Goal: Task Accomplishment & Management: Complete application form

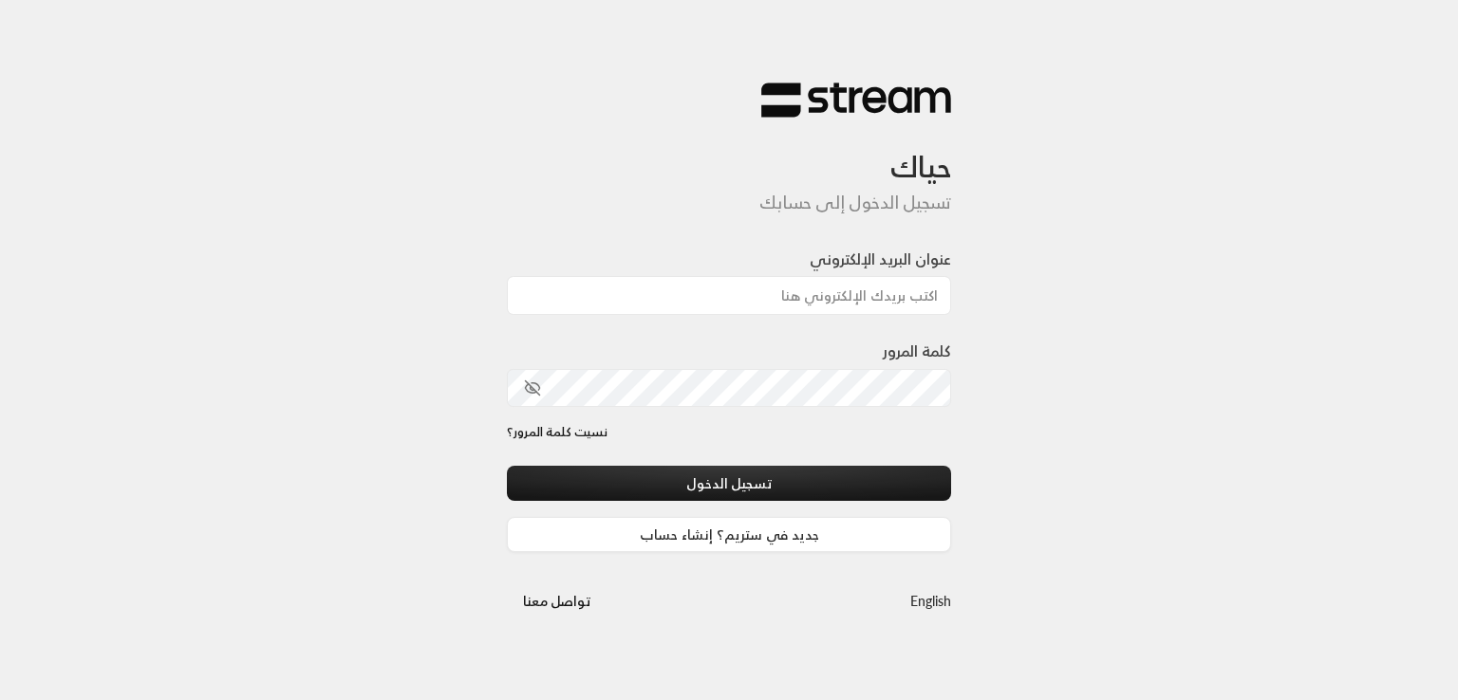
click at [731, 295] on input "عنوان البريد الإلكتروني" at bounding box center [729, 295] width 444 height 39
click at [567, 333] on div "عنوان البريد الإلكتروني" at bounding box center [729, 294] width 444 height 92
click at [704, 540] on link "جديد في ستريم؟ إنشاء حساب" at bounding box center [729, 534] width 444 height 35
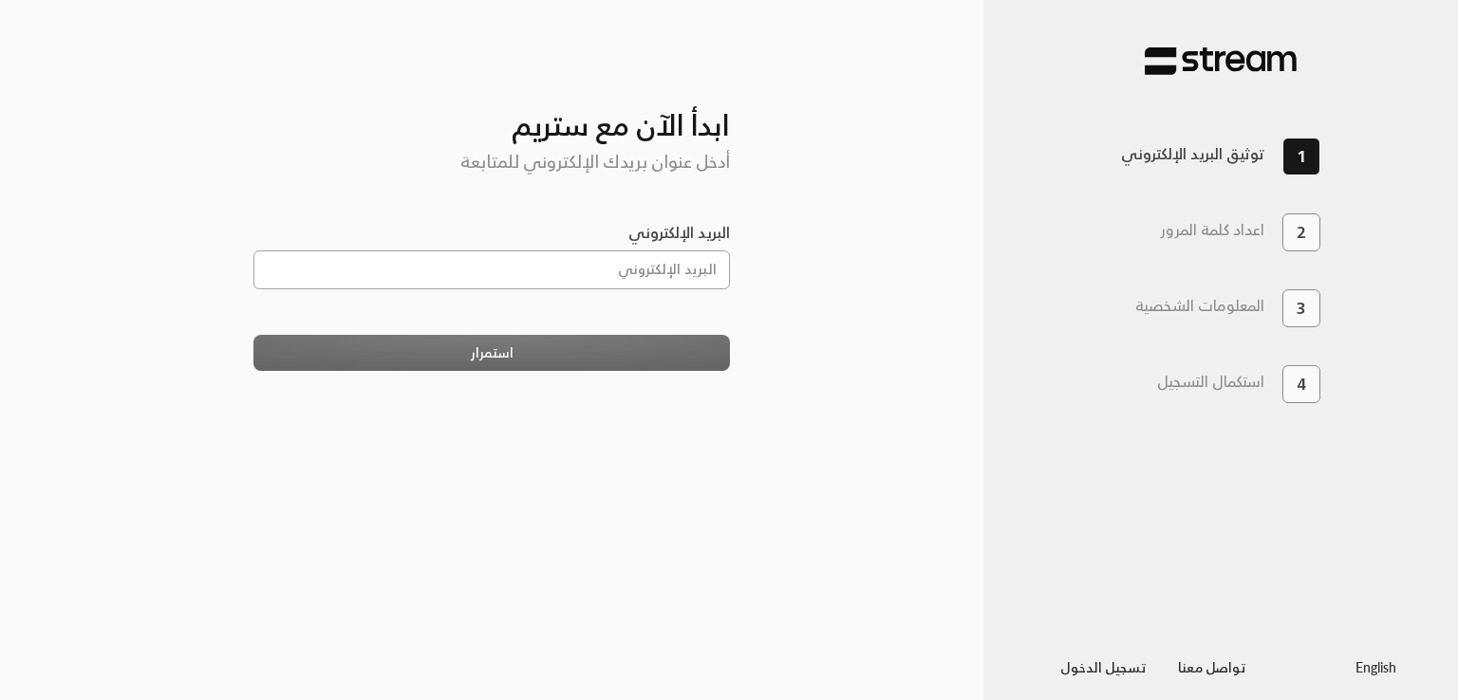
drag, startPoint x: 0, startPoint y: 0, endPoint x: 585, endPoint y: 275, distance: 646.9
click at [585, 275] on input "البريد الإلكتروني" at bounding box center [491, 270] width 477 height 39
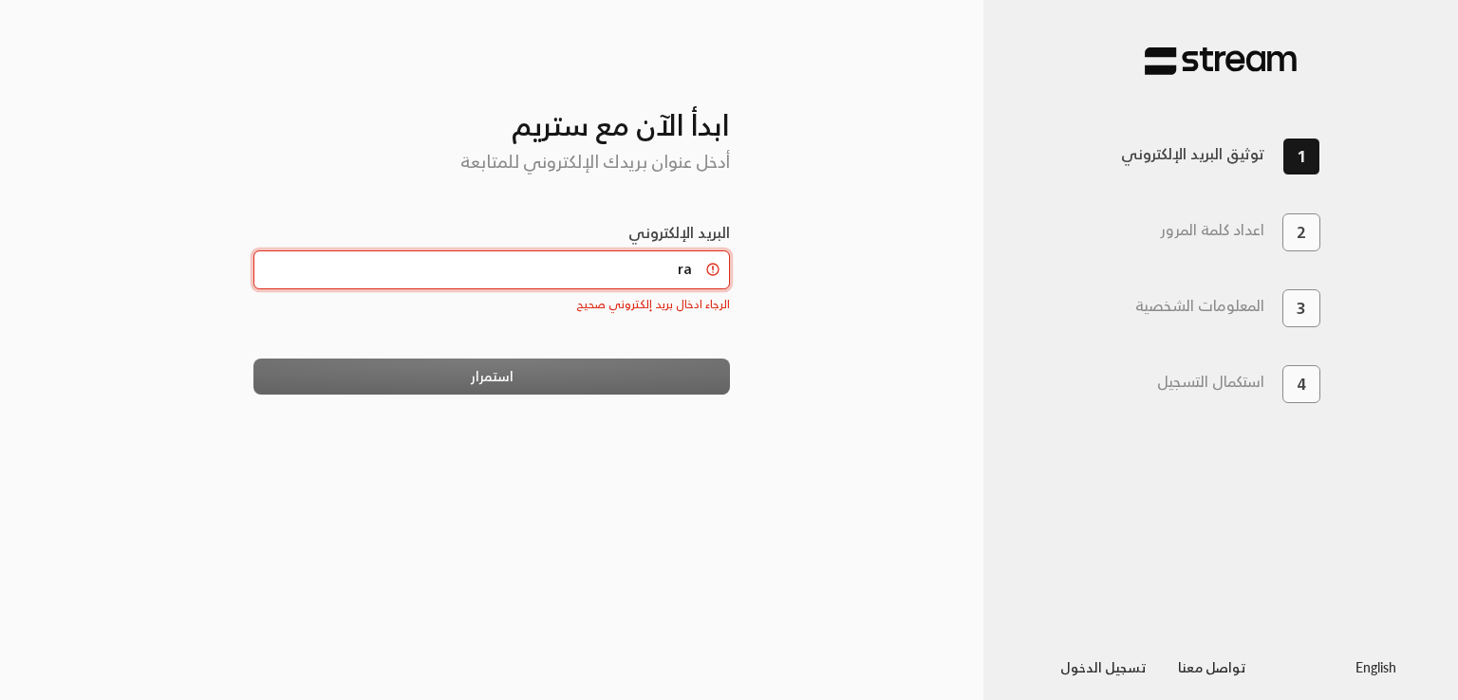
type input "r"
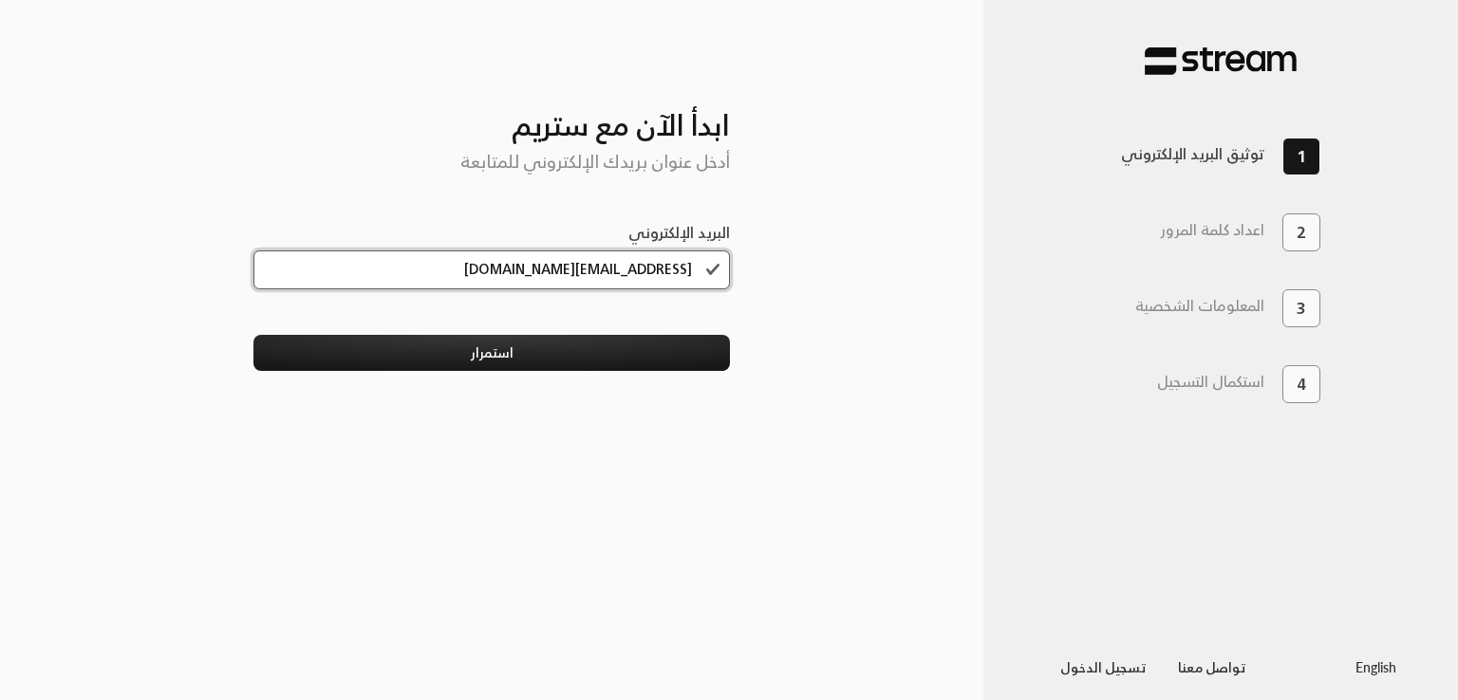
type input "[EMAIL_ADDRESS][DOMAIN_NAME]"
click at [253, 335] on button "استمرار" at bounding box center [491, 352] width 477 height 35
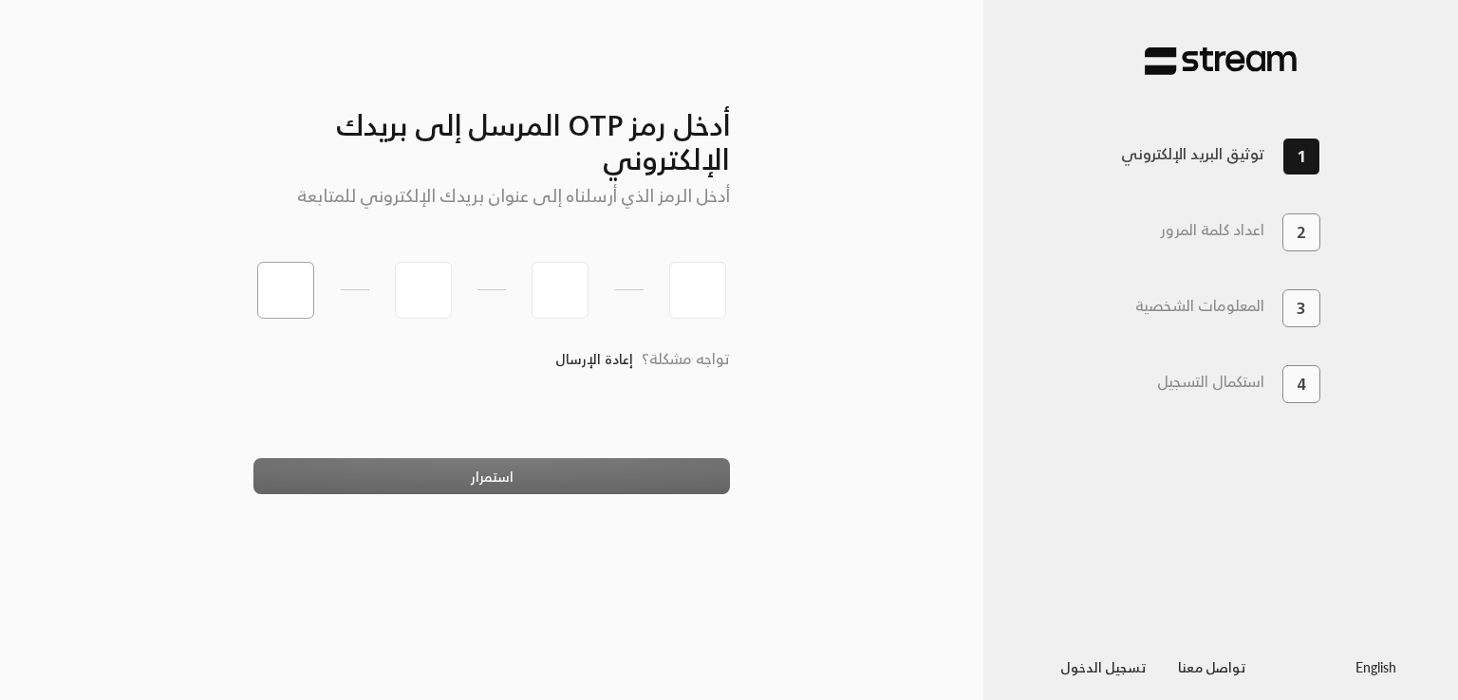
type input "6"
type input "2"
type input "5"
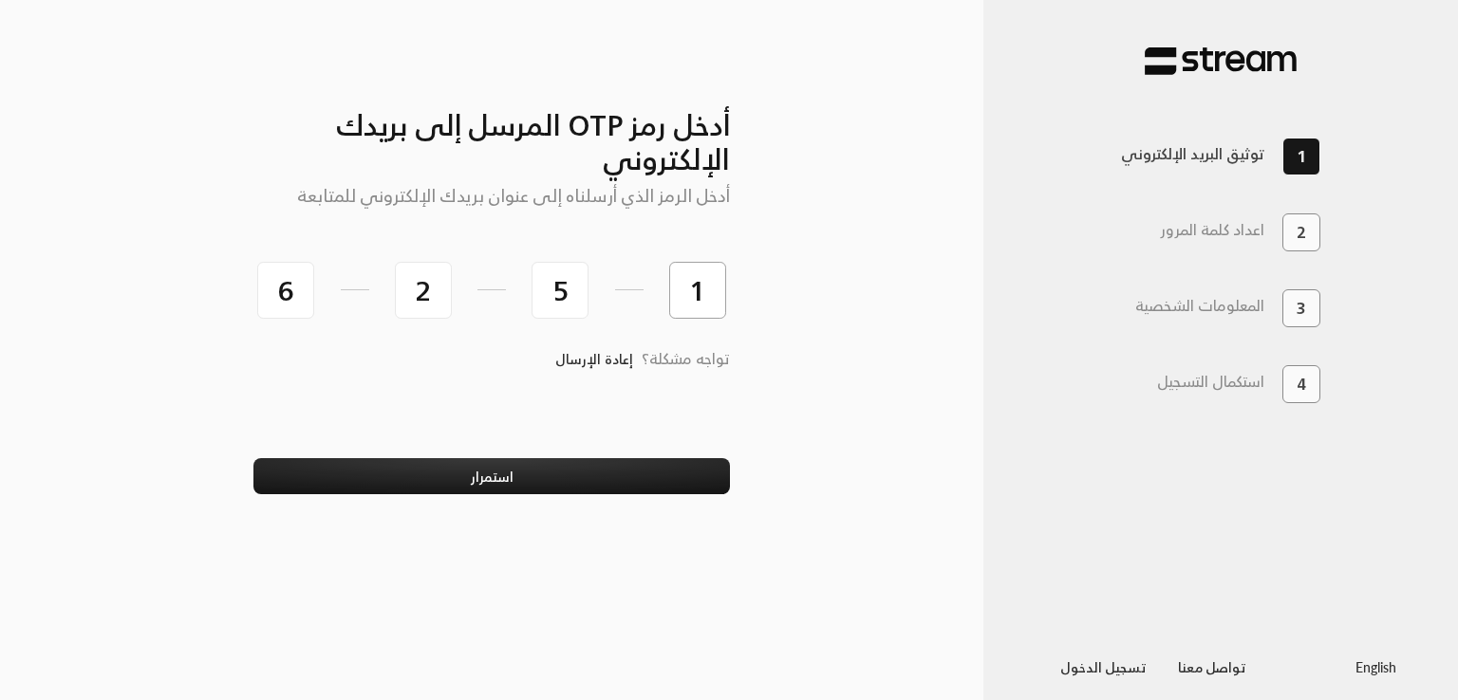
type input "1"
click at [253, 458] on button "استمرار" at bounding box center [491, 475] width 477 height 35
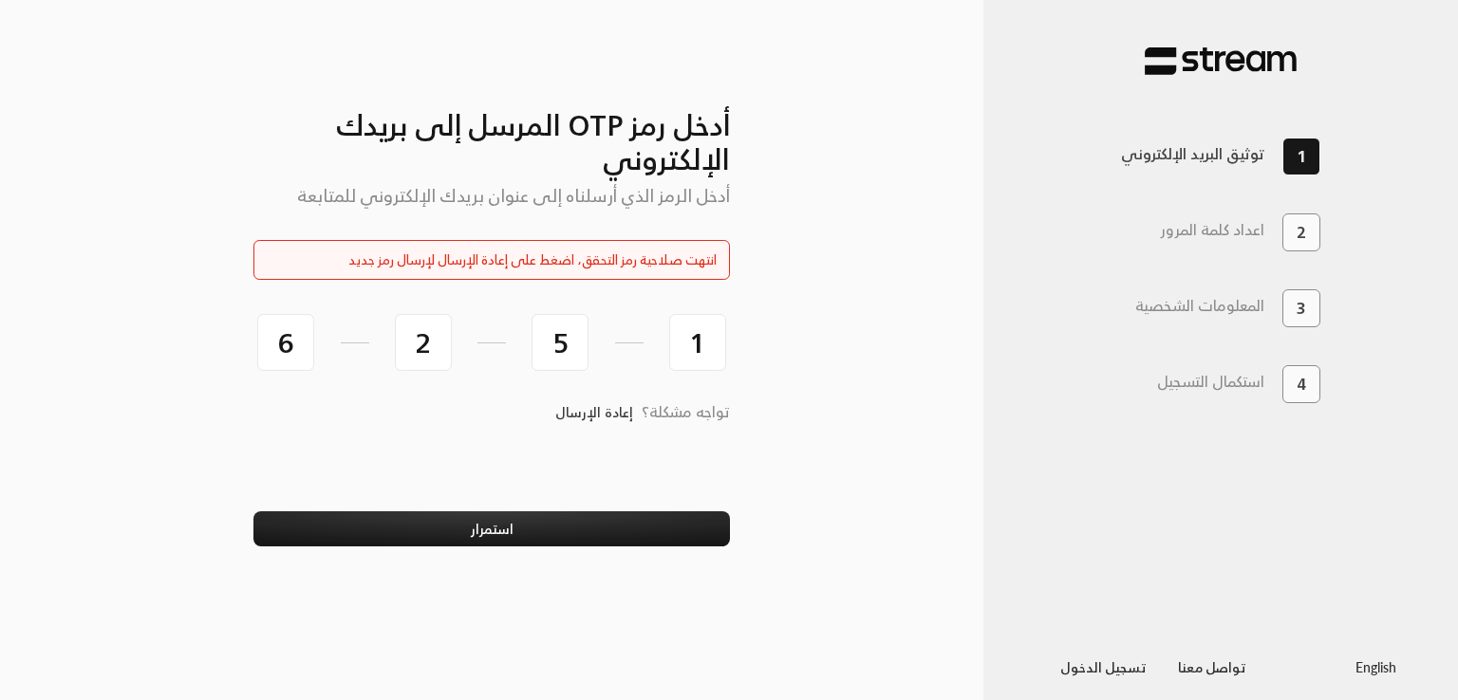
click at [607, 420] on link "إعادة الإرسال" at bounding box center [594, 412] width 78 height 39
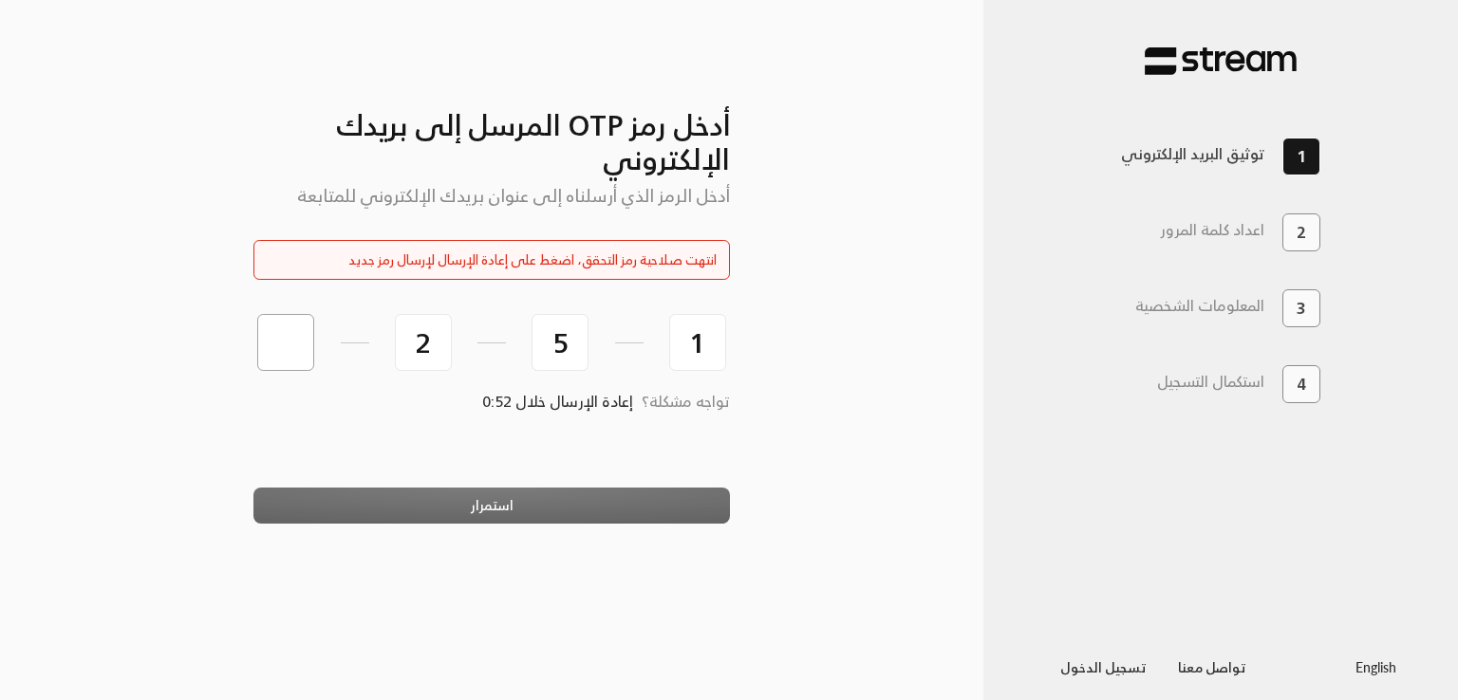
type input "1"
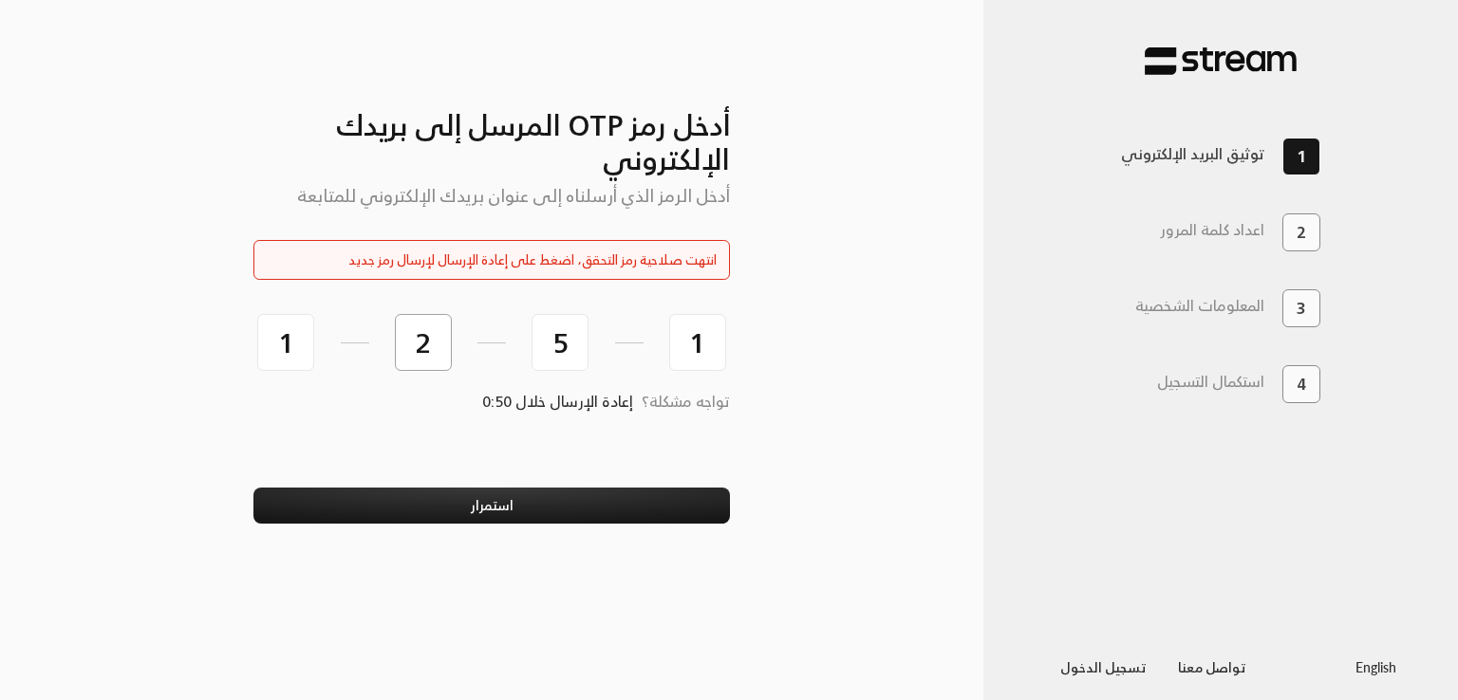
type input "5"
type input "1"
type input "0"
click at [253, 488] on button "استمرار" at bounding box center [491, 505] width 477 height 35
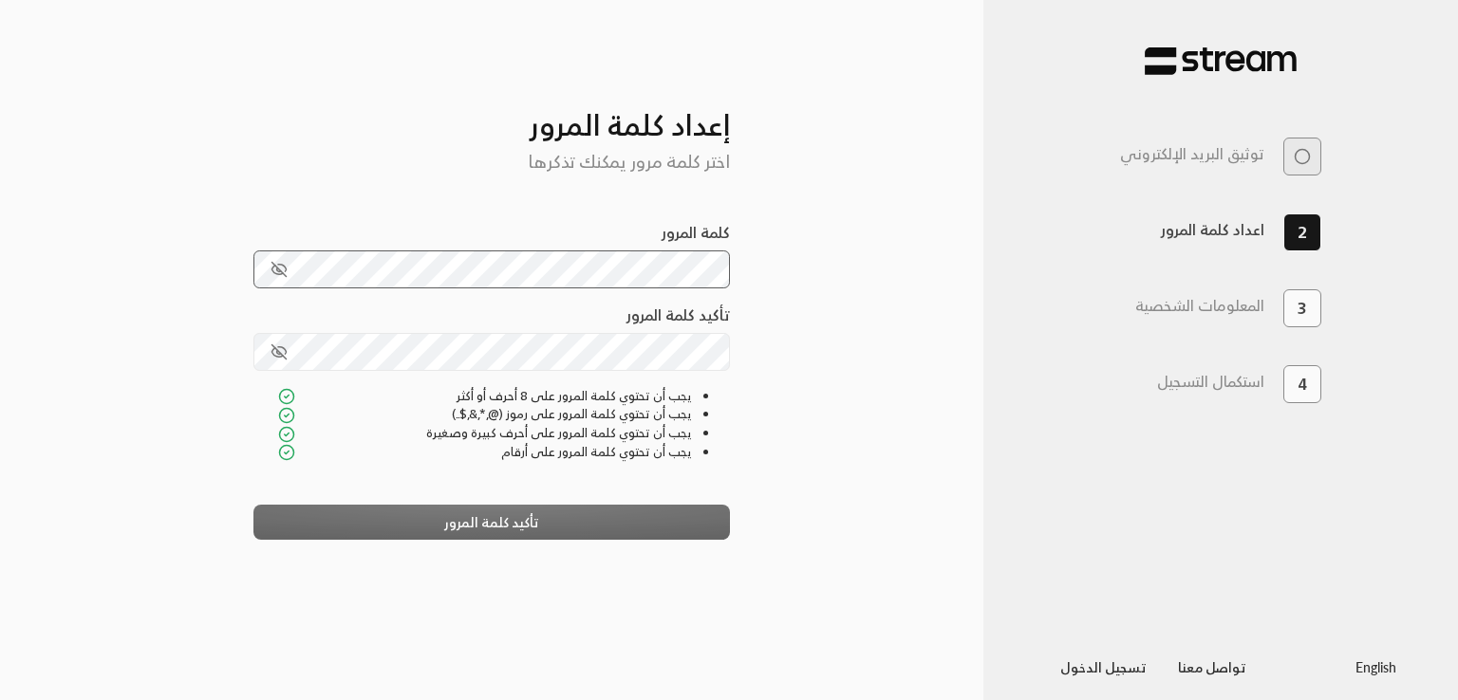
click at [277, 269] on icon "toggle password visibility" at bounding box center [278, 270] width 4 height 4
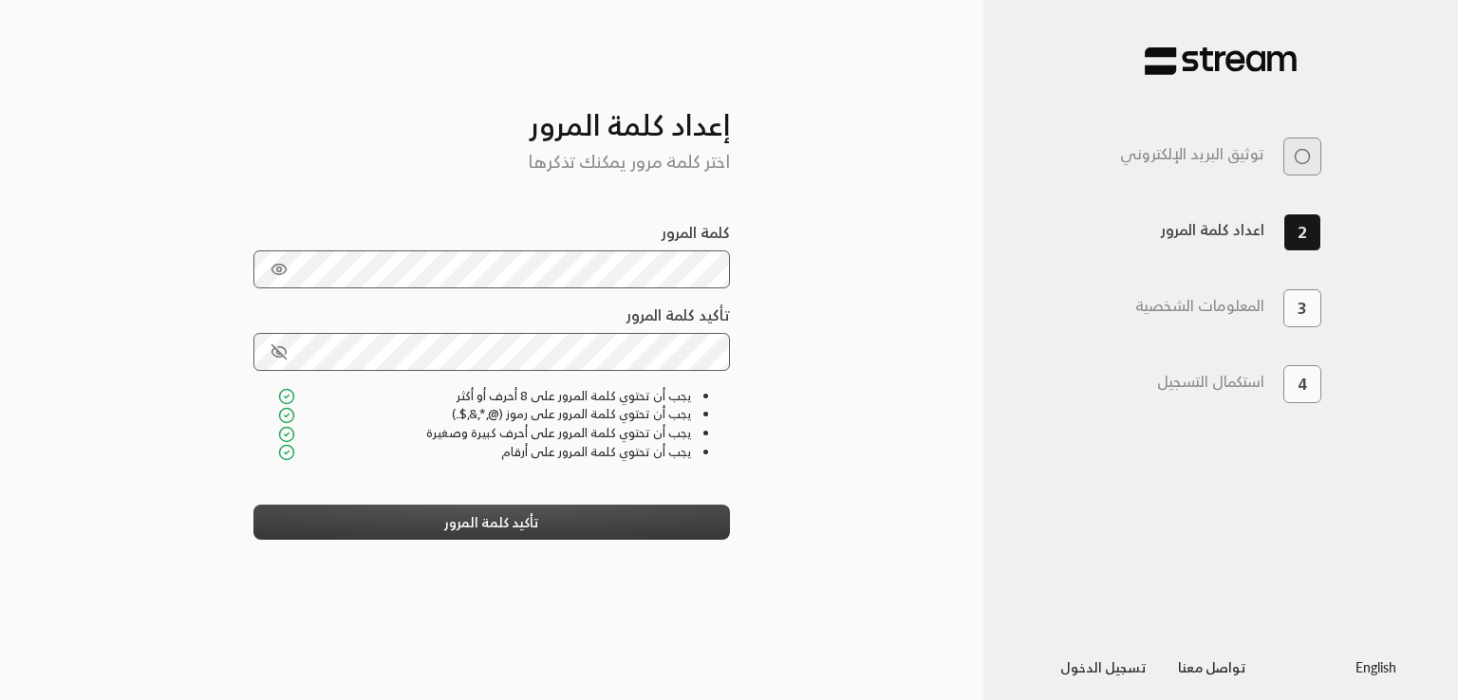
click at [450, 521] on button "تأكيد كلمة المرور" at bounding box center [491, 522] width 477 height 35
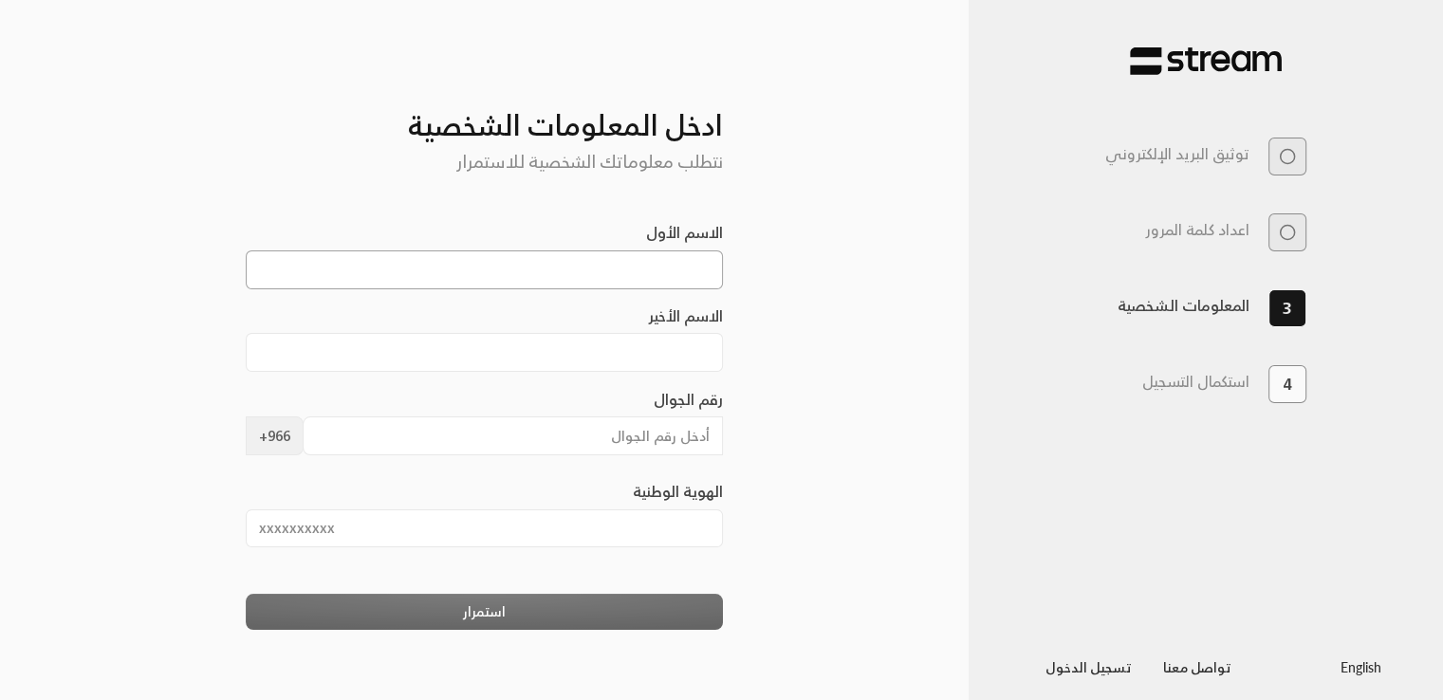
click at [660, 265] on input "الاسم الأول" at bounding box center [484, 270] width 477 height 39
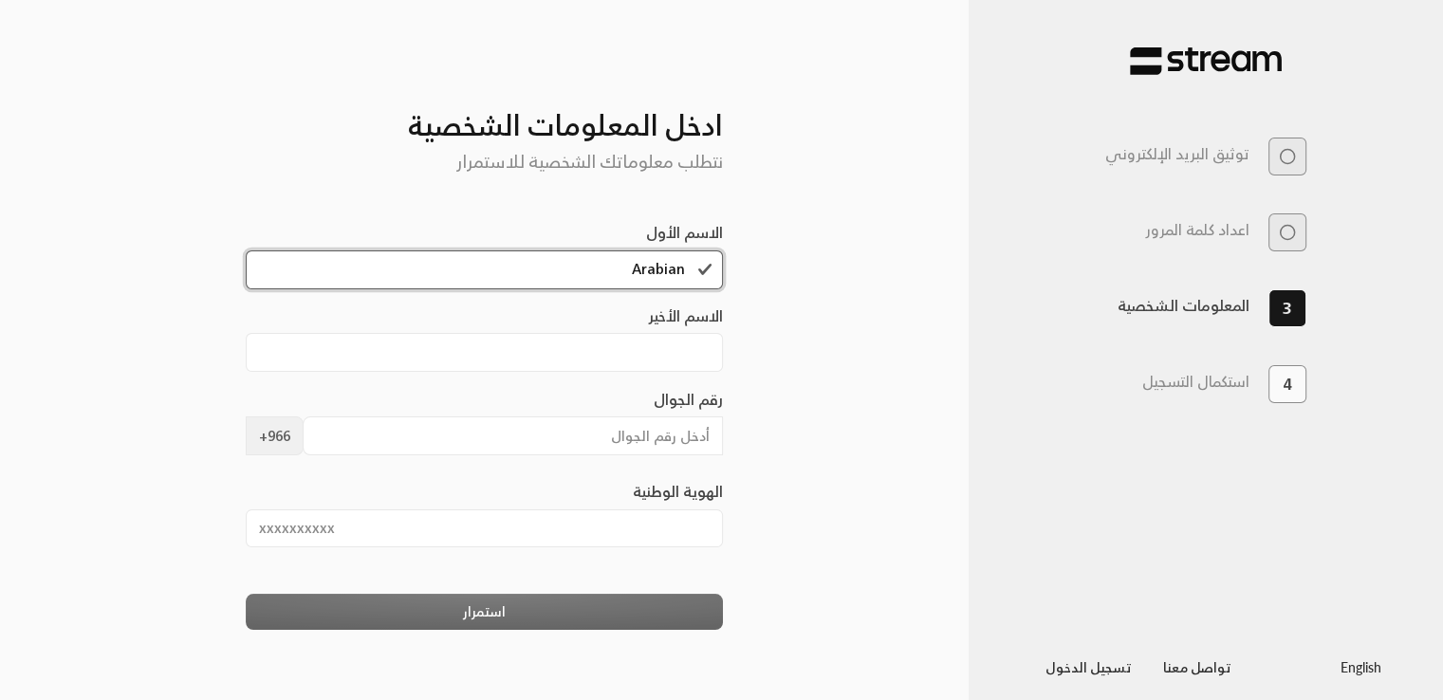
type input "Arabian"
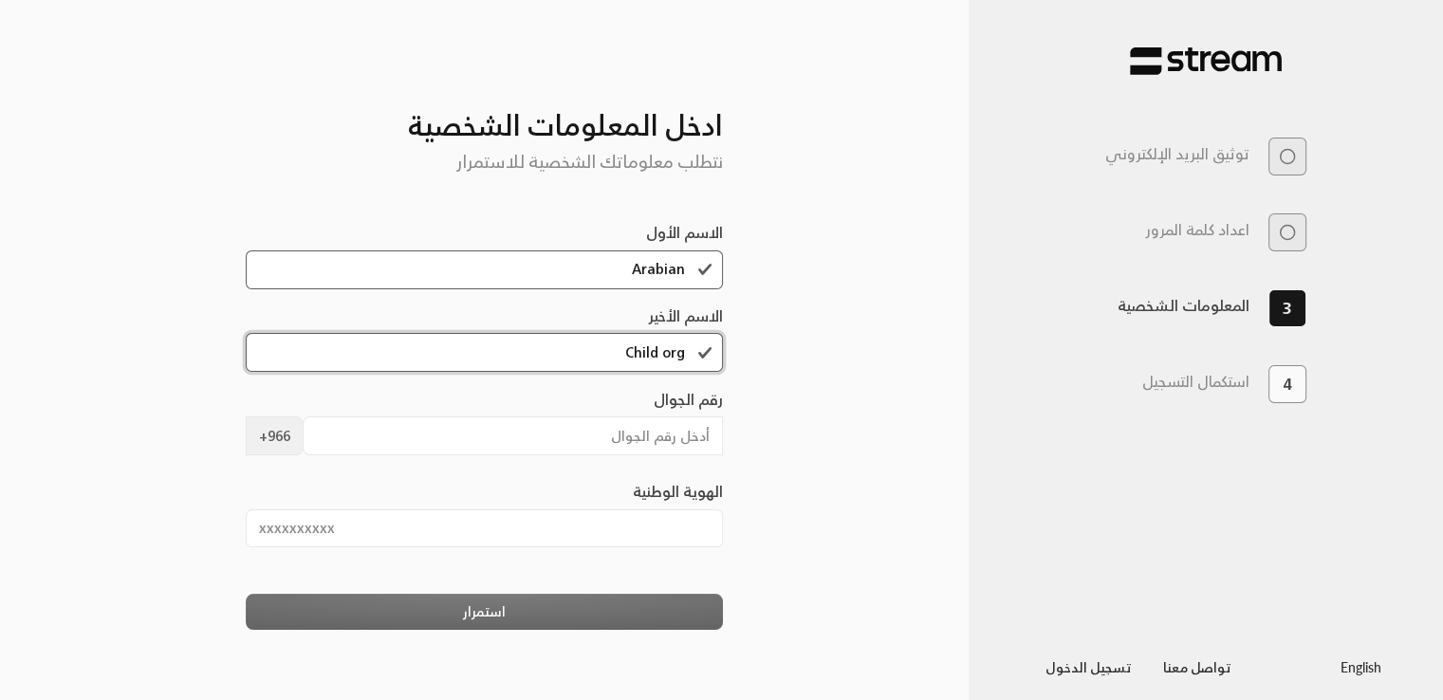
type input "Child org"
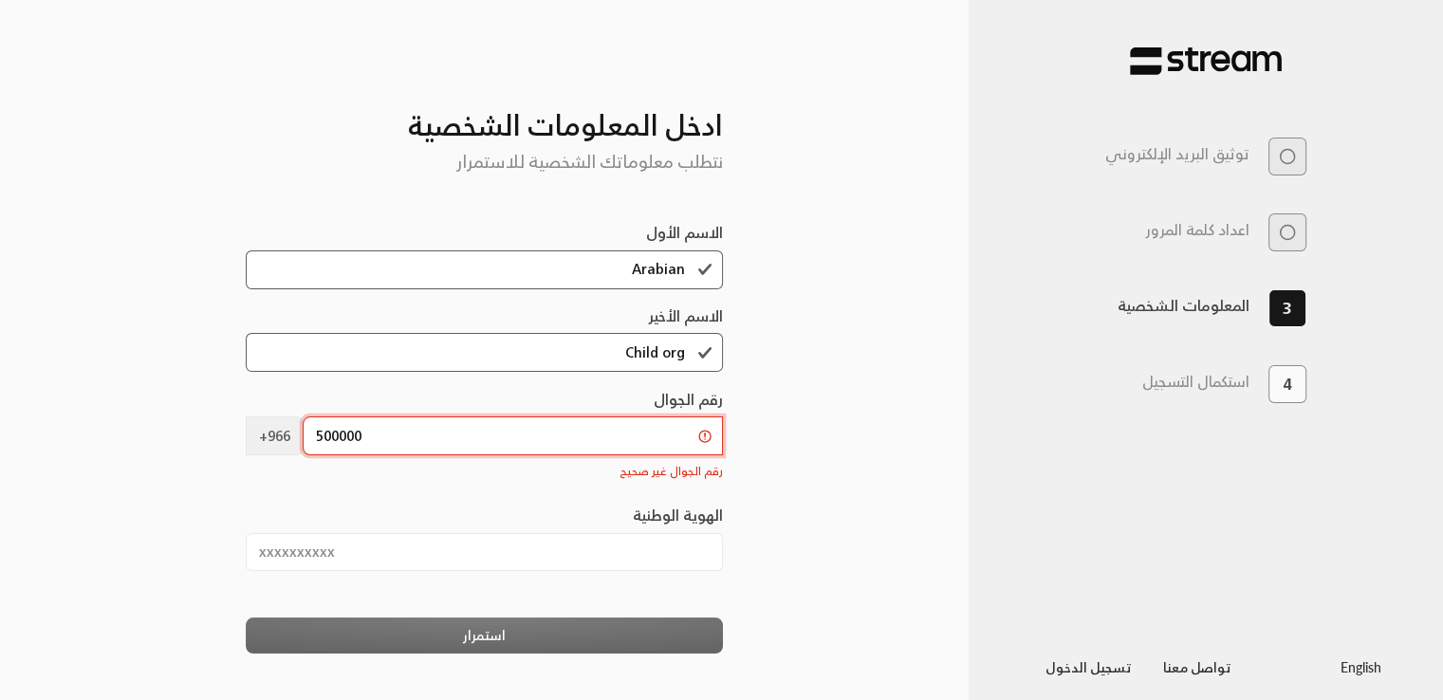
type input "500000000"
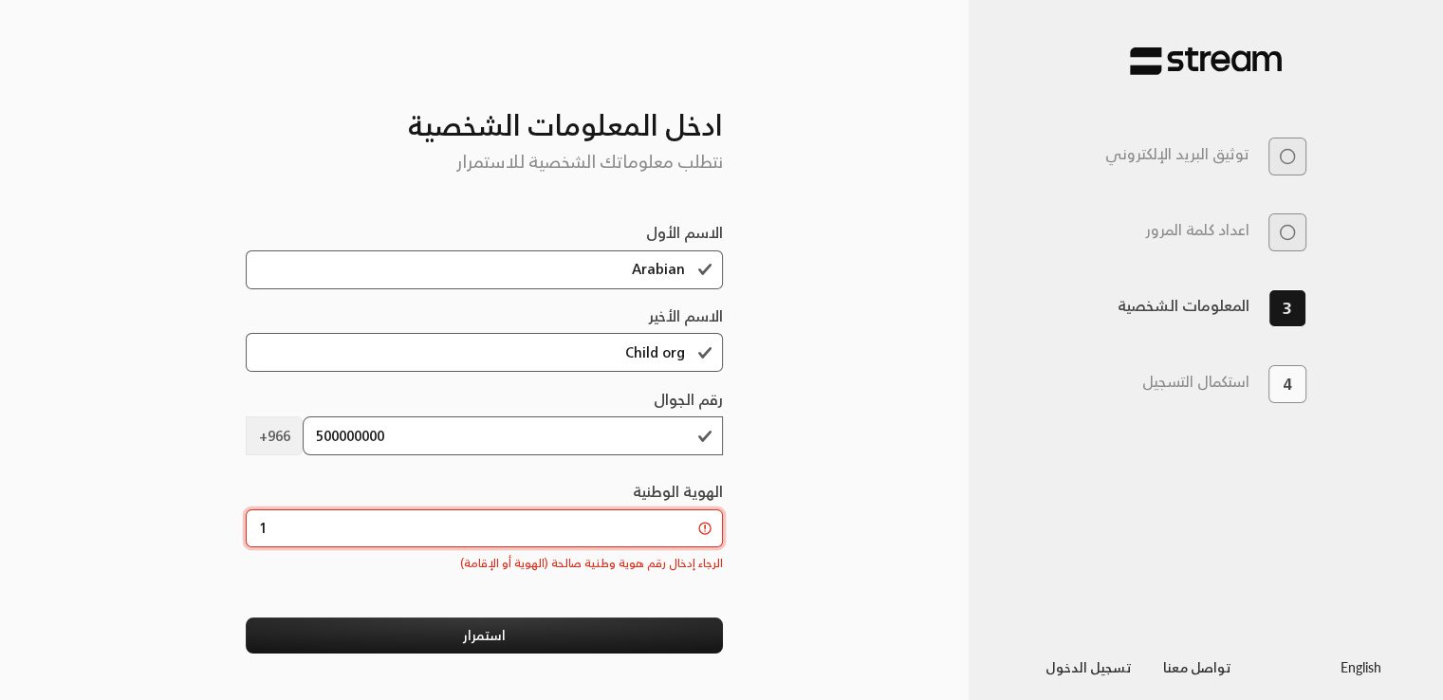
type input "1046403927"
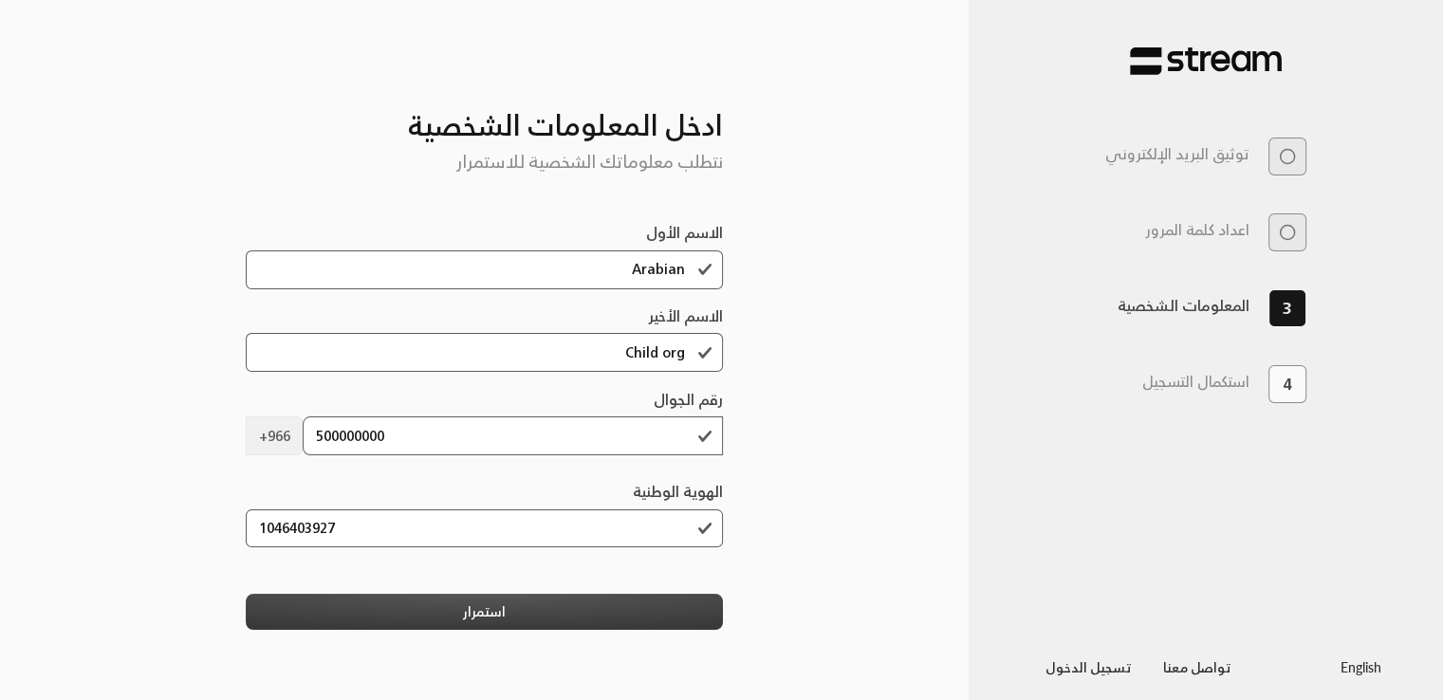
click at [403, 620] on button "استمرار" at bounding box center [484, 611] width 477 height 35
